Goal: Communication & Community: Answer question/provide support

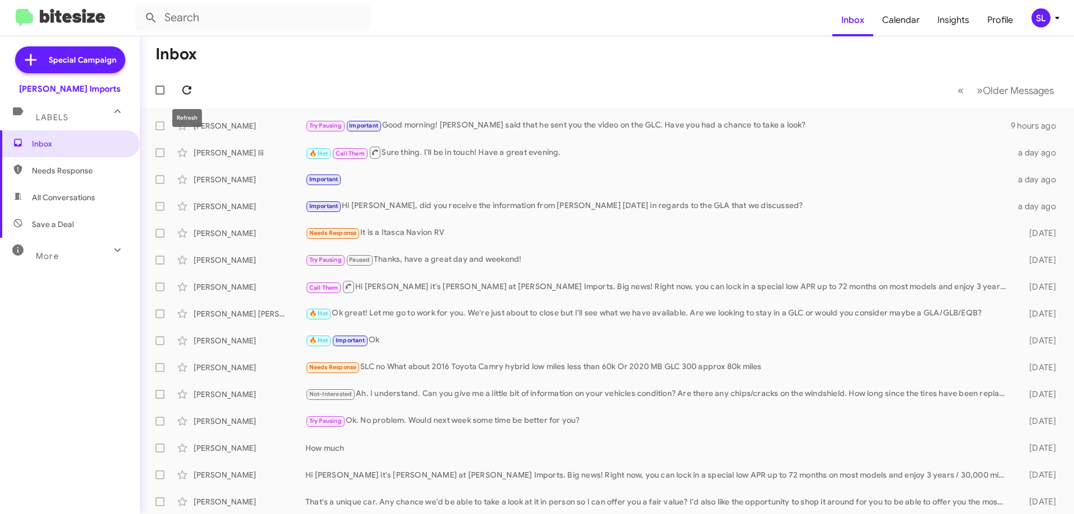
click at [189, 86] on icon at bounding box center [186, 89] width 13 height 13
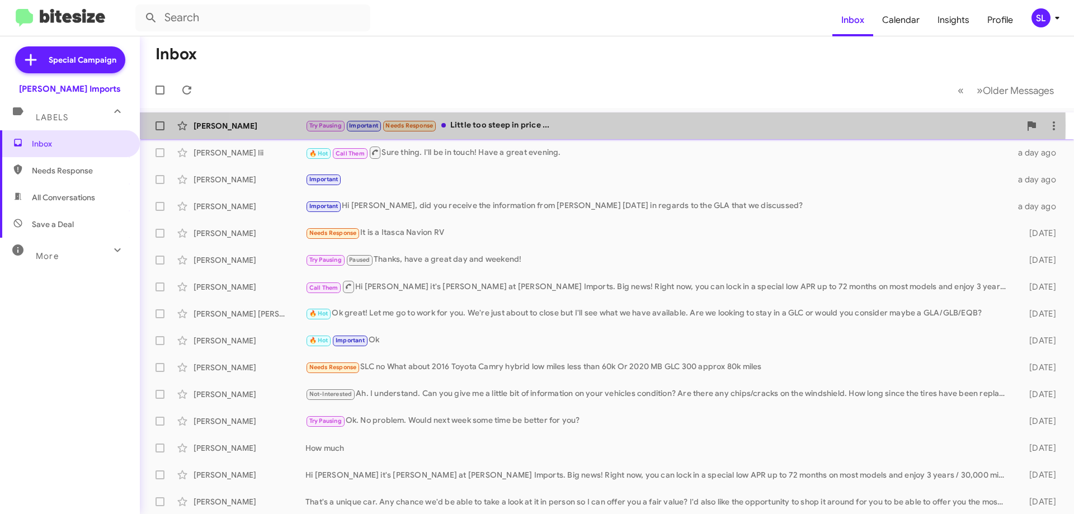
click at [576, 125] on div "Try Pausing Important Needs Response Little too steep in price ..." at bounding box center [663, 125] width 715 height 13
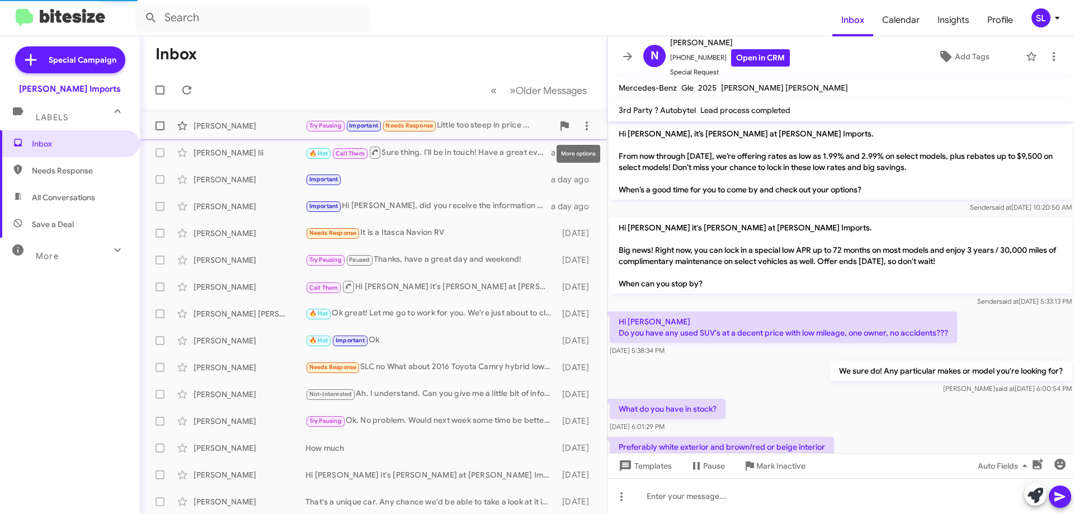
scroll to position [664, 0]
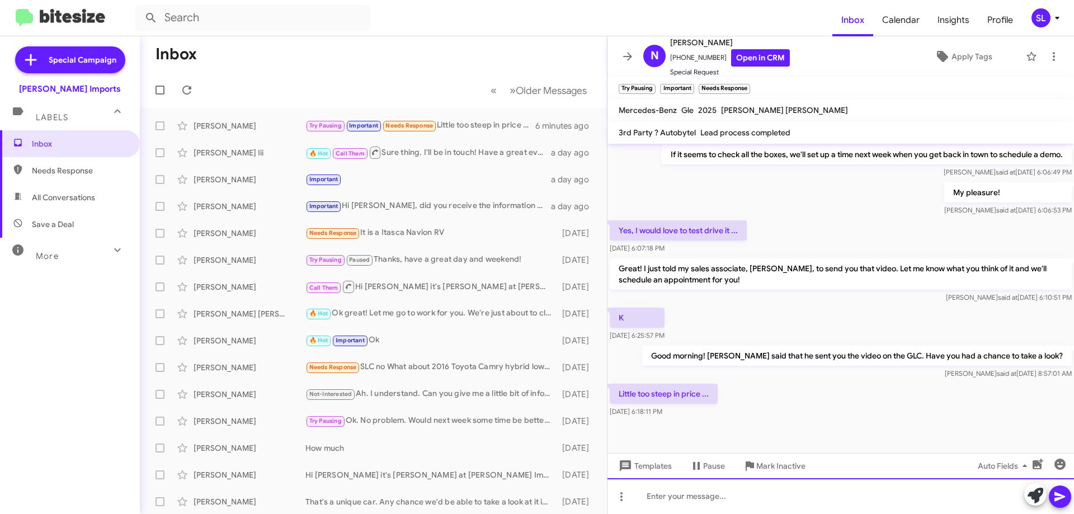
click at [738, 500] on div at bounding box center [841, 496] width 467 height 36
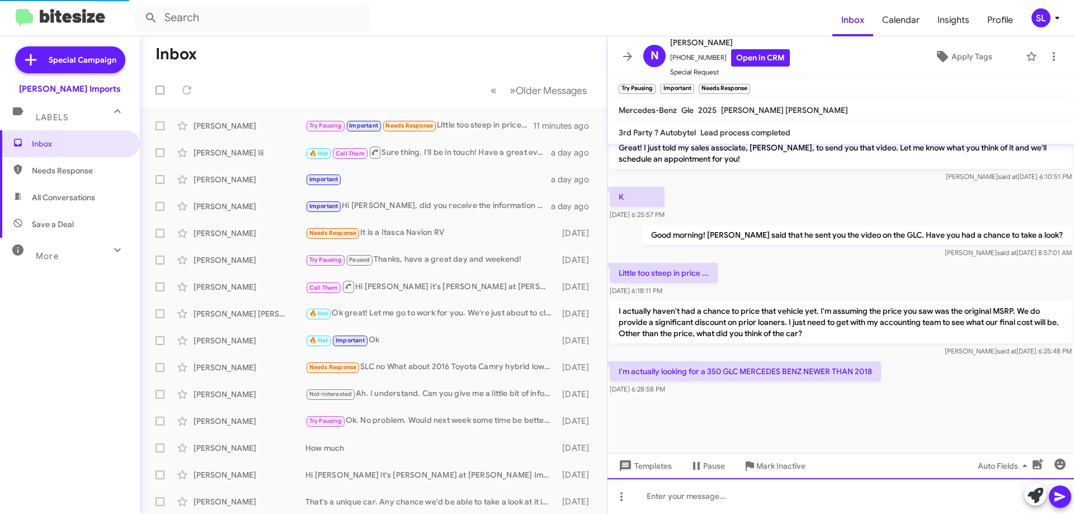
scroll to position [597, 0]
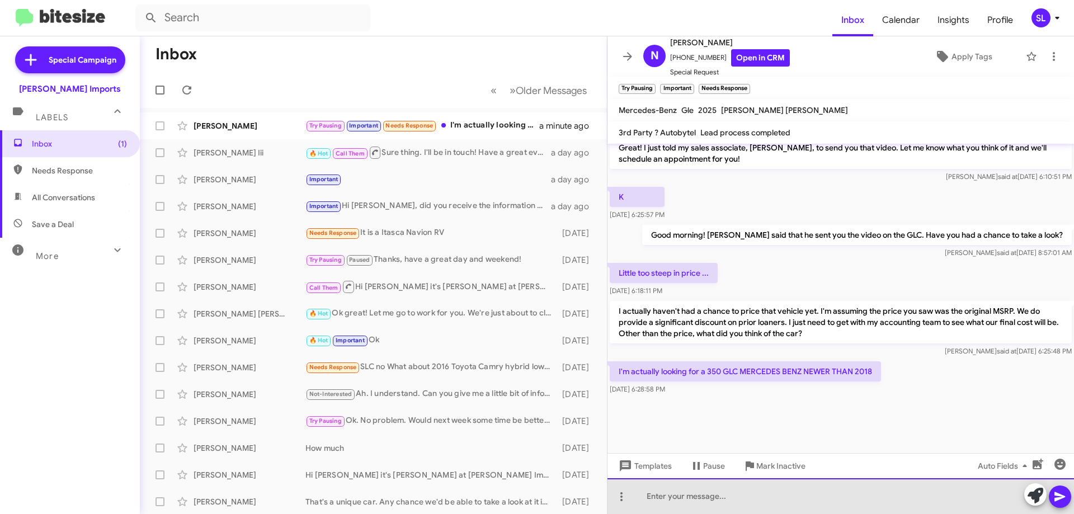
click at [729, 494] on div at bounding box center [841, 496] width 467 height 36
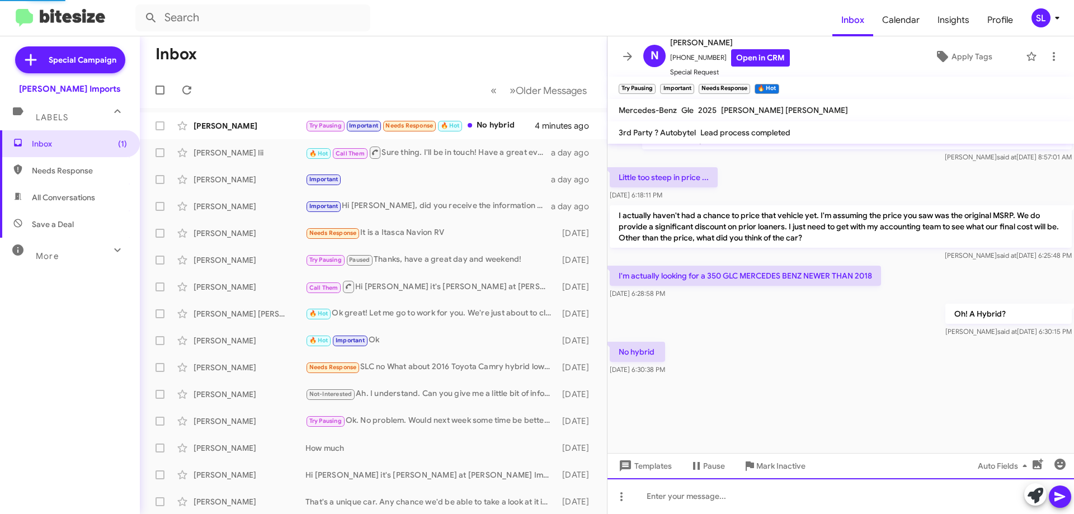
scroll to position [0, 0]
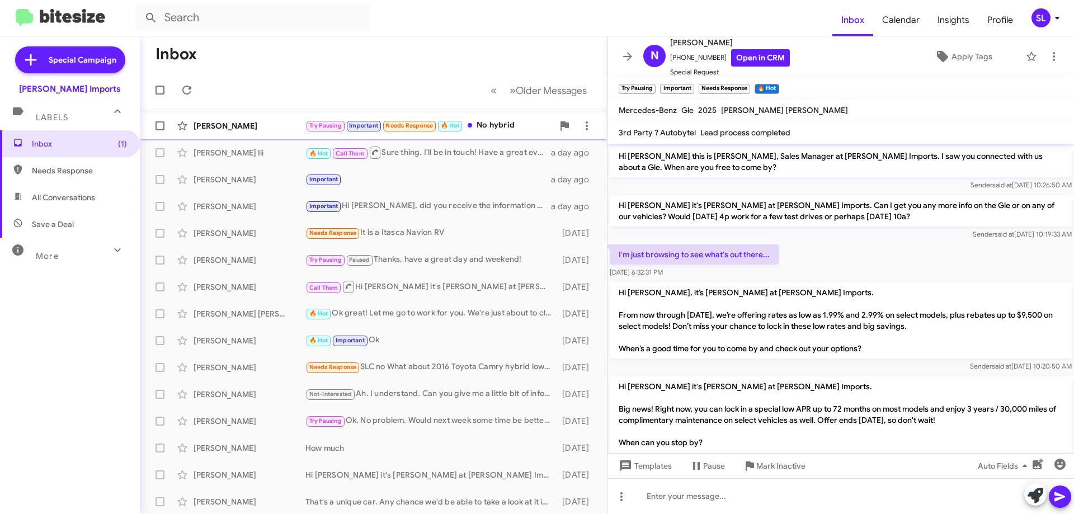
click at [267, 118] on div "[PERSON_NAME] Try Pausing Important Needs Response 🔥 Hot No hybrid 10 minutes a…" at bounding box center [373, 126] width 449 height 22
click at [630, 56] on icon at bounding box center [627, 56] width 9 height 8
